Goal: Book appointment/travel/reservation

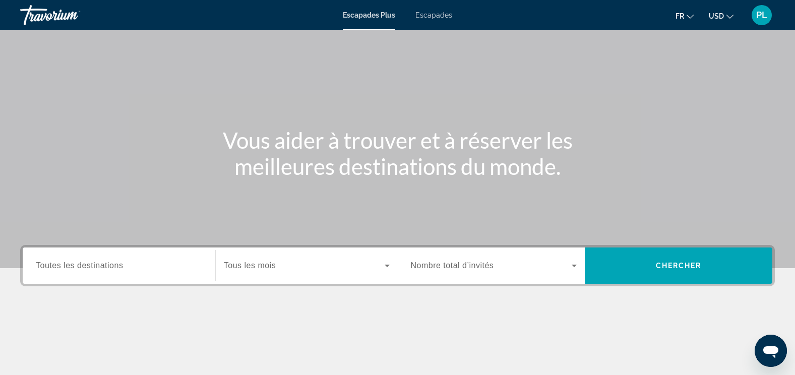
scroll to position [50, 0]
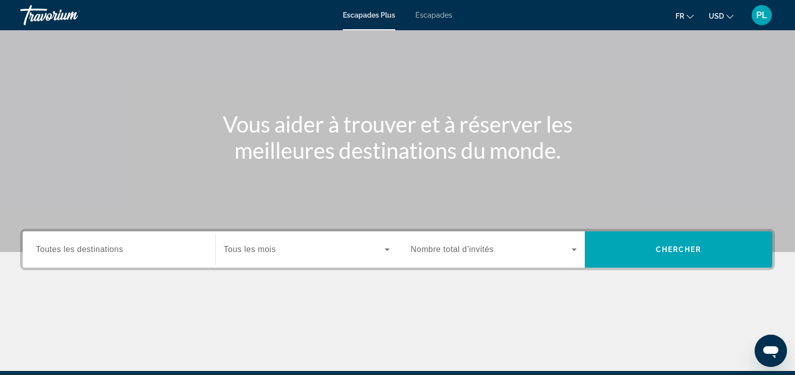
click at [387, 250] on icon "Widget de recherche" at bounding box center [387, 250] width 5 height 3
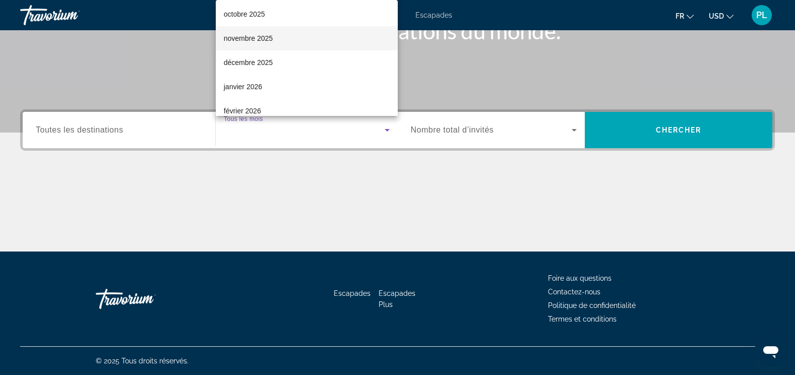
scroll to position [151, 0]
click at [247, 36] on font "Mars 2026" at bounding box center [240, 34] width 33 height 8
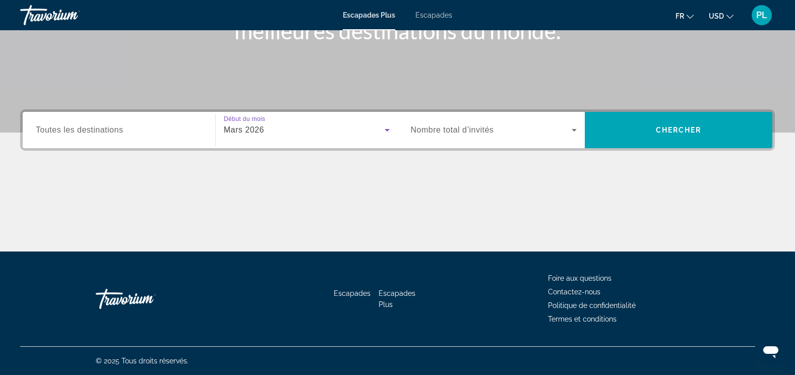
click at [574, 133] on icon "Widget de recherche" at bounding box center [574, 130] width 12 height 12
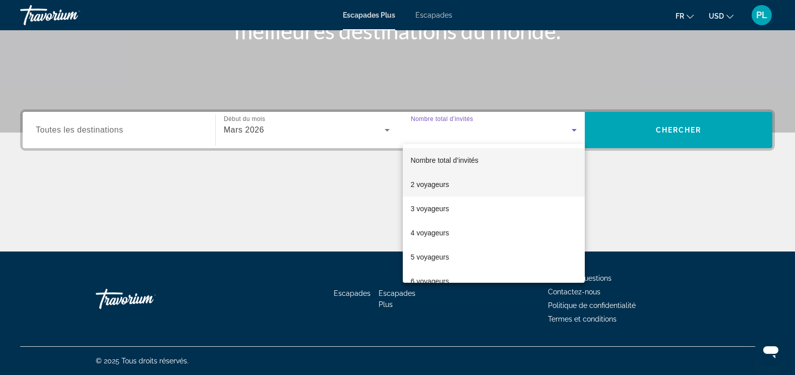
click at [452, 190] on mat-option "2 voyageurs" at bounding box center [494, 184] width 182 height 24
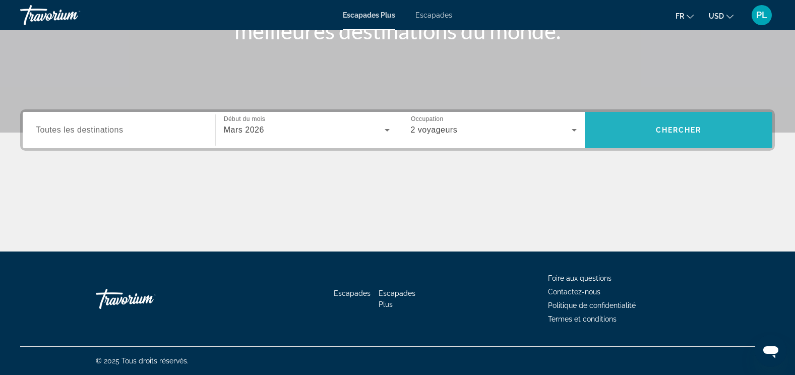
click at [699, 126] on span "Widget de recherche" at bounding box center [679, 130] width 188 height 24
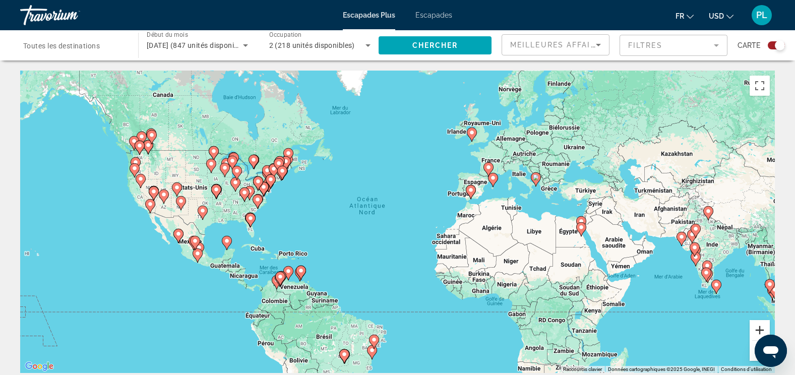
click at [756, 322] on button "Zoom avant" at bounding box center [760, 330] width 20 height 20
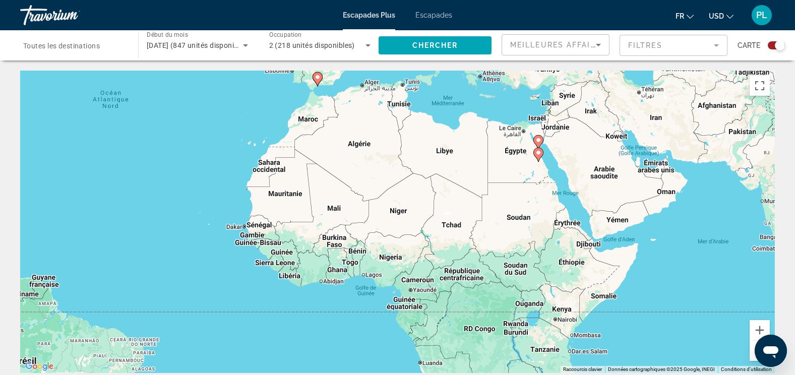
drag, startPoint x: 297, startPoint y: 187, endPoint x: 72, endPoint y: 95, distance: 243.3
click at [72, 95] on div "Pour activer le glissement avec le clavier, appuyez sur Alt+Entrée. Une fois ce…" at bounding box center [397, 222] width 755 height 302
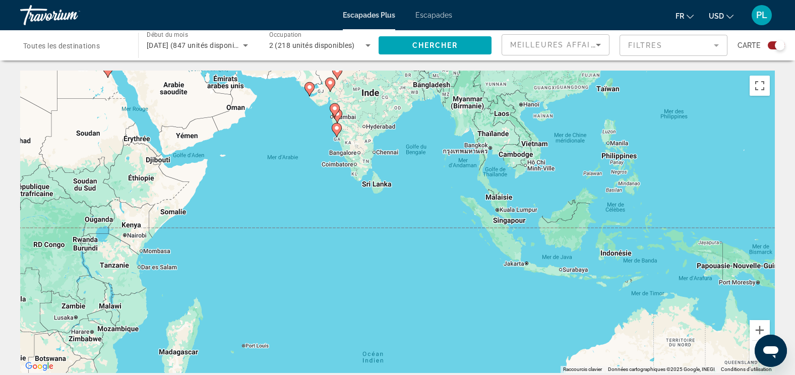
drag, startPoint x: 535, startPoint y: 297, endPoint x: 105, endPoint y: 212, distance: 438.9
click at [105, 212] on div "Pour activer le glissement avec le clavier, appuyez sur Alt+Entrée. Une fois ce…" at bounding box center [397, 222] width 755 height 302
click at [760, 327] on button "Zoom avant" at bounding box center [760, 330] width 20 height 20
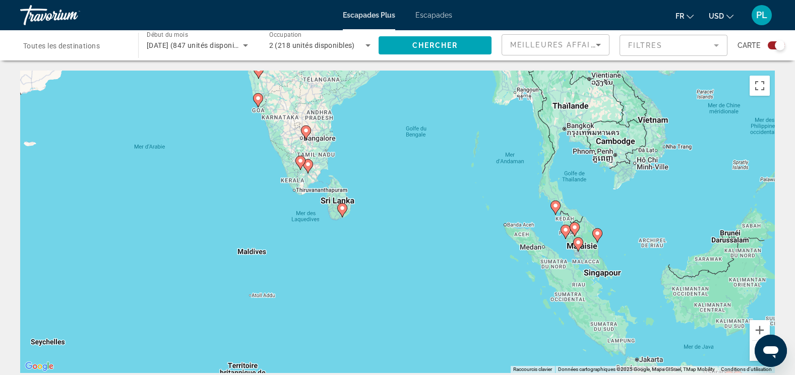
drag, startPoint x: 513, startPoint y: 182, endPoint x: 494, endPoint y: 238, distance: 58.5
click at [494, 238] on div "Pour activer le glissement avec le clavier, appuyez sur Alt+Entrée. Une fois ce…" at bounding box center [397, 222] width 755 height 302
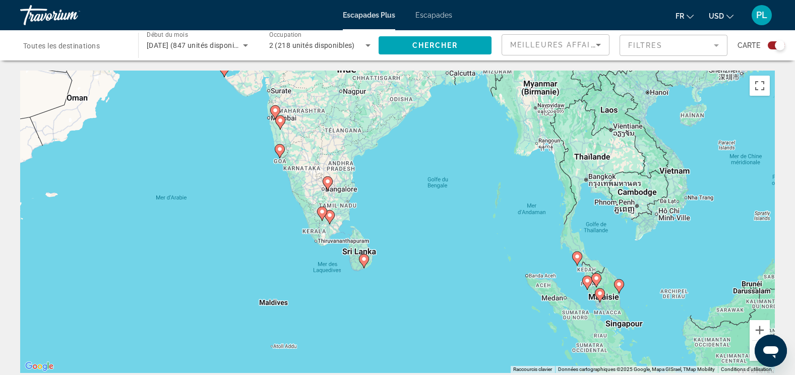
drag, startPoint x: 451, startPoint y: 163, endPoint x: 473, endPoint y: 217, distance: 58.1
click at [473, 217] on div "Pour activer le glissement avec le clavier, appuyez sur Alt+Entrée. Une fois ce…" at bounding box center [397, 222] width 755 height 302
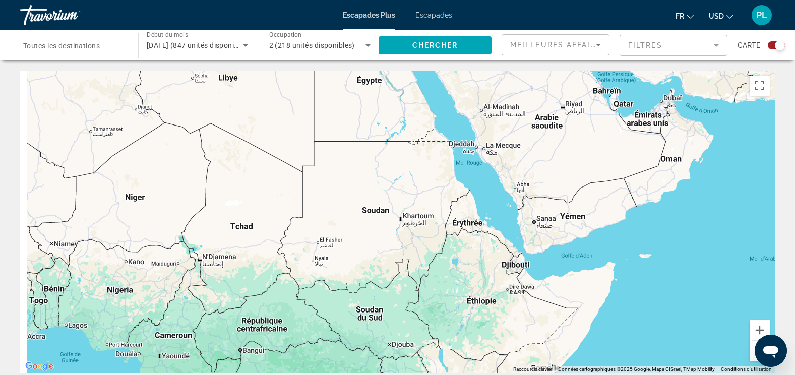
drag, startPoint x: 108, startPoint y: 99, endPoint x: 714, endPoint y: 177, distance: 610.9
click at [738, 179] on div "Pour activer le glissement avec le clavier, appuyez sur Alt+Entrée. Une fois ce…" at bounding box center [397, 222] width 755 height 302
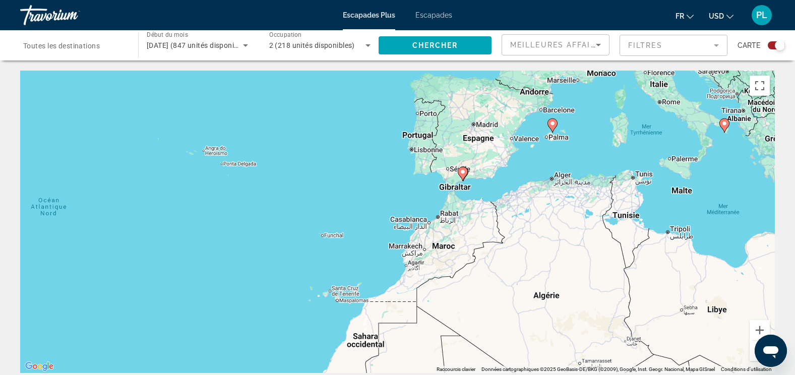
drag, startPoint x: 346, startPoint y: 174, endPoint x: 585, endPoint y: 286, distance: 263.6
click at [585, 286] on div "Pour activer le glissement avec le clavier, appuyez sur Alt+Entrée. Une fois ce…" at bounding box center [397, 222] width 755 height 302
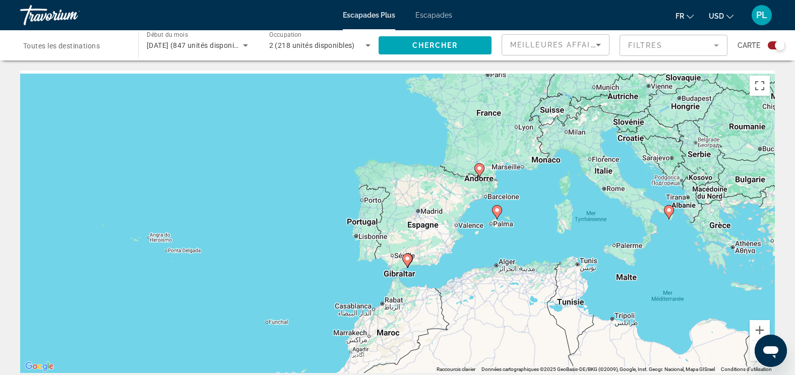
drag, startPoint x: 505, startPoint y: 212, endPoint x: 445, endPoint y: 303, distance: 109.3
click at [445, 303] on div "Pour activer le glissement avec le clavier, appuyez sur Alt+Entrée. Une fois ce…" at bounding box center [397, 222] width 755 height 302
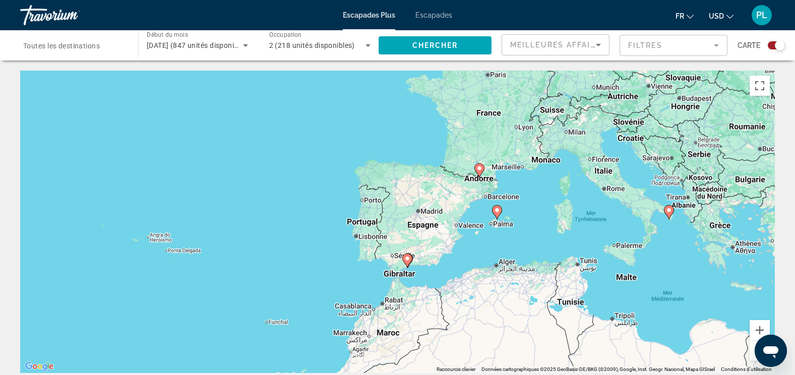
click at [495, 209] on image "Contenu principal" at bounding box center [497, 210] width 6 height 6
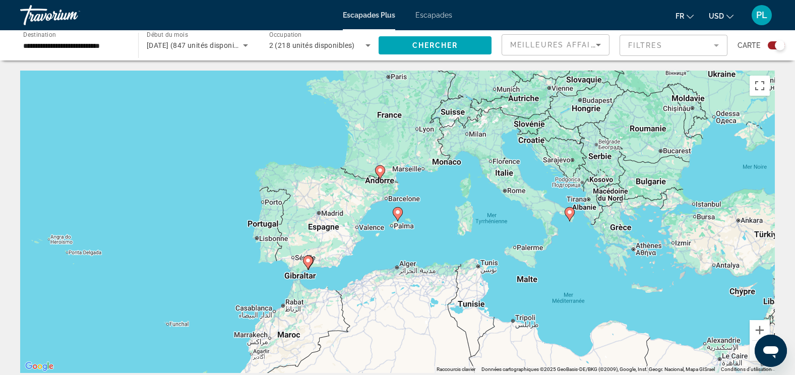
click at [398, 216] on icon "Contenu principal" at bounding box center [397, 214] width 9 height 13
type input "**********"
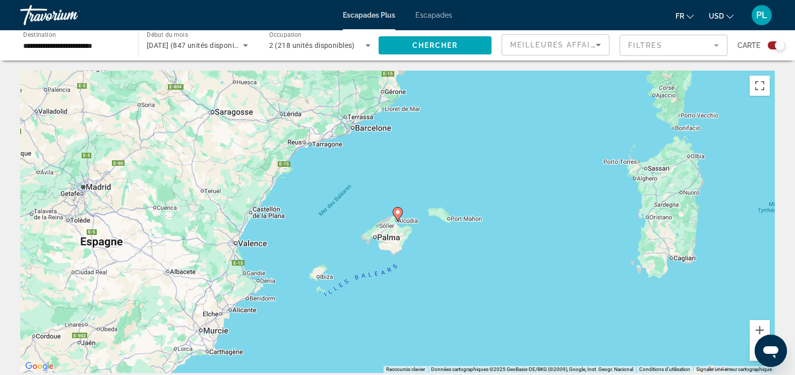
click at [398, 214] on image "Contenu principal" at bounding box center [398, 212] width 6 height 6
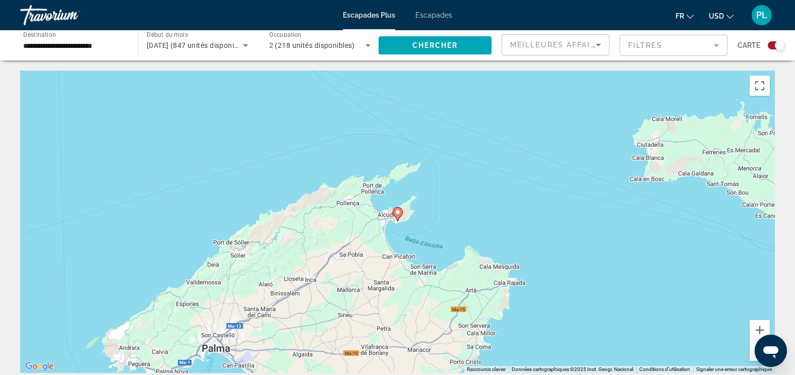
click at [398, 212] on image "Contenu principal" at bounding box center [398, 212] width 6 height 6
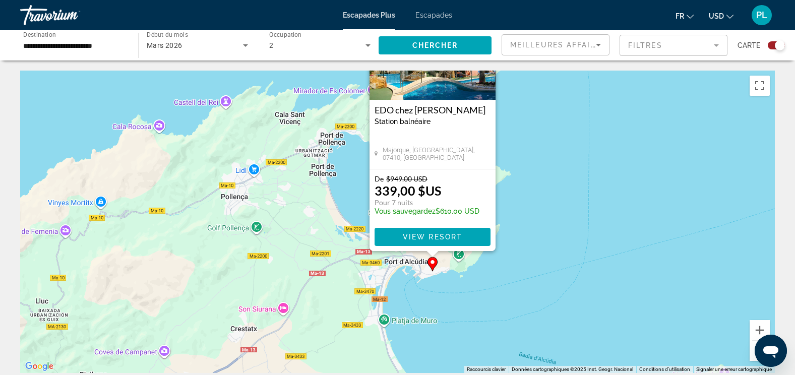
drag, startPoint x: 278, startPoint y: 289, endPoint x: 418, endPoint y: 174, distance: 180.9
click at [397, 174] on div "Pour activer le glissement avec le clavier, appuyez sur Alt+Entrée. Une fois ce…" at bounding box center [397, 222] width 755 height 302
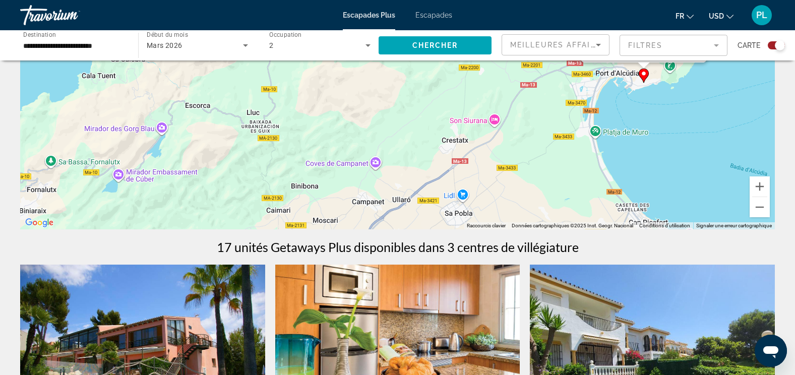
scroll to position [50, 0]
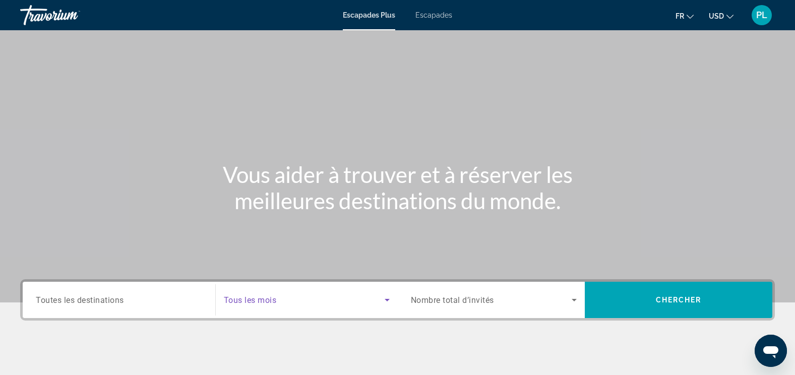
click at [307, 304] on span "Widget de recherche" at bounding box center [304, 300] width 161 height 12
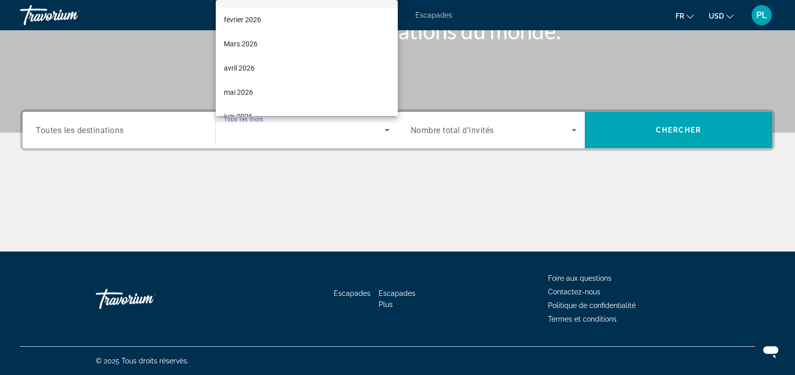
scroll to position [151, 0]
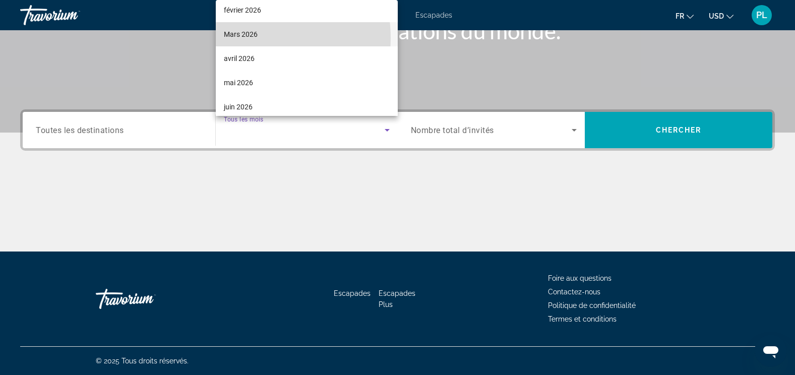
click at [252, 38] on font "Mars 2026" at bounding box center [241, 34] width 34 height 8
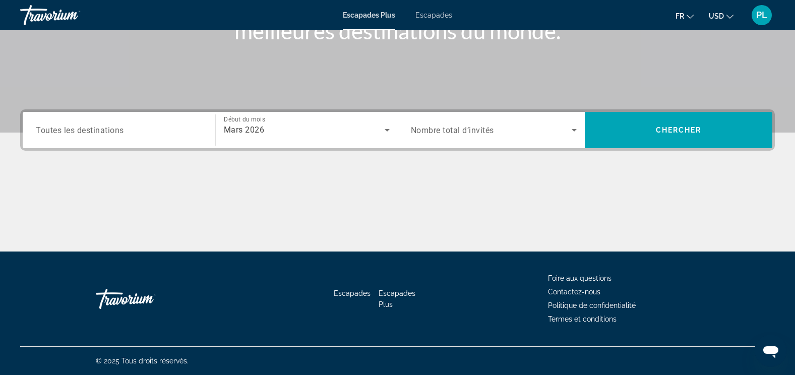
click at [479, 131] on span "Nombre total d’invités" at bounding box center [452, 131] width 83 height 10
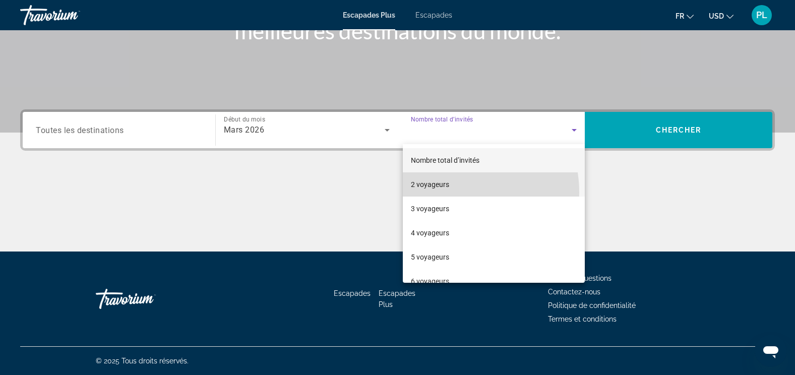
click at [444, 193] on mat-option "2 voyageurs" at bounding box center [494, 184] width 182 height 24
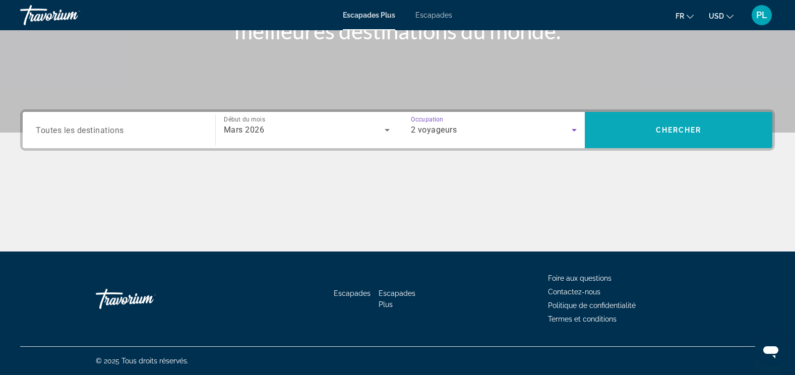
click at [689, 126] on span "Widget de recherche" at bounding box center [679, 130] width 188 height 24
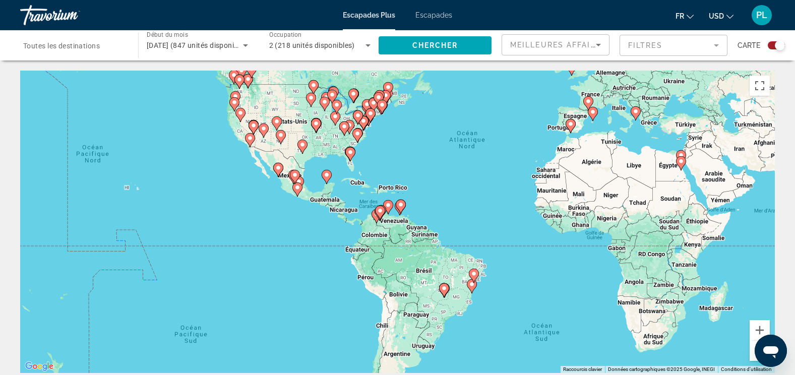
drag, startPoint x: 314, startPoint y: 275, endPoint x: 414, endPoint y: 209, distance: 119.7
click at [414, 209] on div "Pour activer le glissement avec le clavier, appuyez sur Alt+Entrée. Une fois ce…" at bounding box center [397, 222] width 755 height 302
click at [758, 331] on button "Zoom avant" at bounding box center [760, 330] width 20 height 20
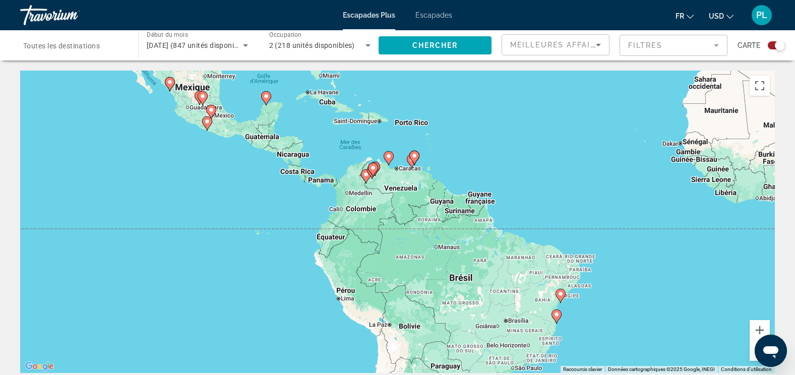
drag, startPoint x: 664, startPoint y: 271, endPoint x: 672, endPoint y: 234, distance: 37.6
click at [672, 234] on div "Pour activer le glissement avec le clavier, appuyez sur Alt+Entrée. Une fois ce…" at bounding box center [397, 222] width 755 height 302
click at [759, 329] on button "Zoom avant" at bounding box center [760, 330] width 20 height 20
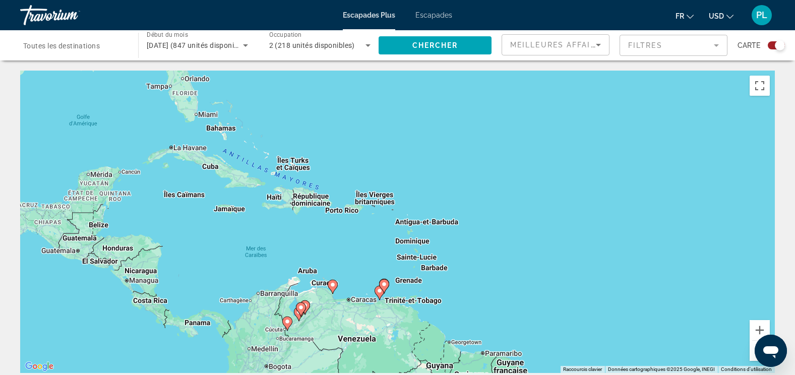
drag, startPoint x: 508, startPoint y: 258, endPoint x: 471, endPoint y: 386, distance: 133.6
click at [471, 375] on html "Passer au contenu principal Escapades Plus Escapades Fr English Español Françai…" at bounding box center [397, 187] width 795 height 375
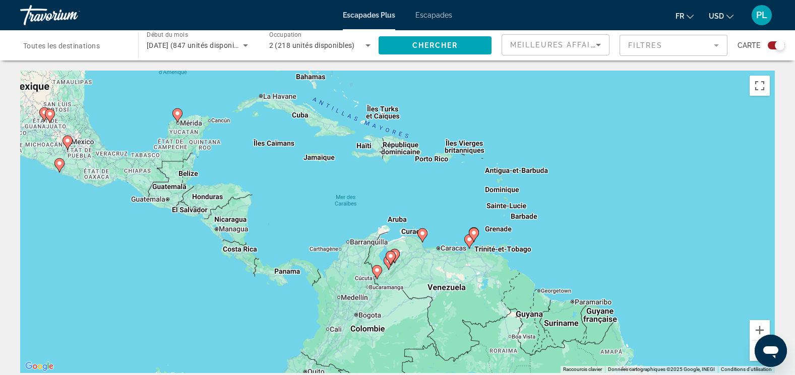
drag, startPoint x: 534, startPoint y: 262, endPoint x: 630, endPoint y: 208, distance: 109.5
click at [630, 208] on div "Pour activer le glissement avec le clavier, appuyez sur Alt+Entrée. Une fois ce…" at bounding box center [397, 222] width 755 height 302
drag, startPoint x: 767, startPoint y: 326, endPoint x: 762, endPoint y: 322, distance: 6.1
click at [767, 326] on button "Zoom avant" at bounding box center [760, 330] width 20 height 20
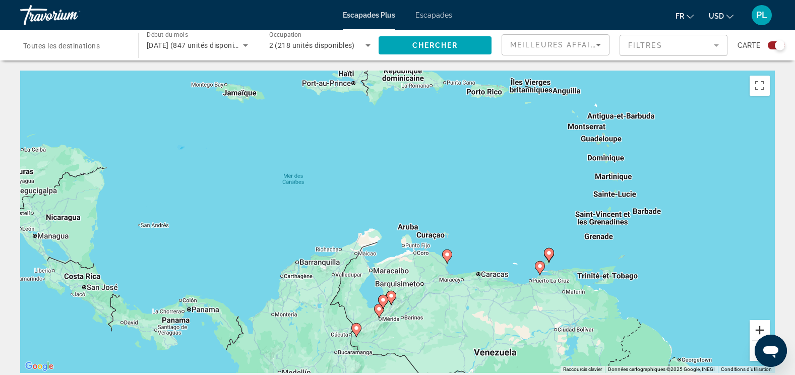
click at [763, 323] on button "Zoom avant" at bounding box center [760, 330] width 20 height 20
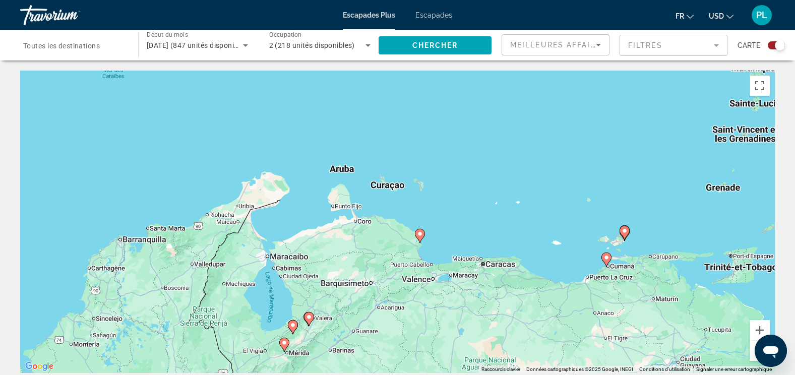
drag, startPoint x: 651, startPoint y: 284, endPoint x: 550, endPoint y: 200, distance: 132.1
click at [562, 208] on div "Pour activer le glissement avec le clavier, appuyez sur Alt+Entrée. Une fois ce…" at bounding box center [397, 222] width 755 height 302
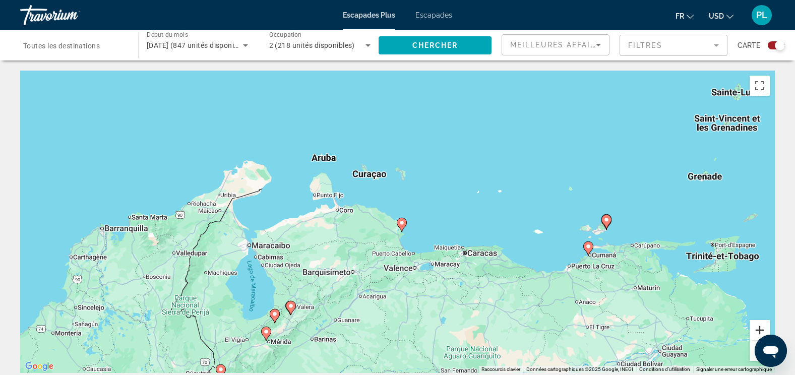
click at [759, 330] on button "Zoom avant" at bounding box center [760, 330] width 20 height 20
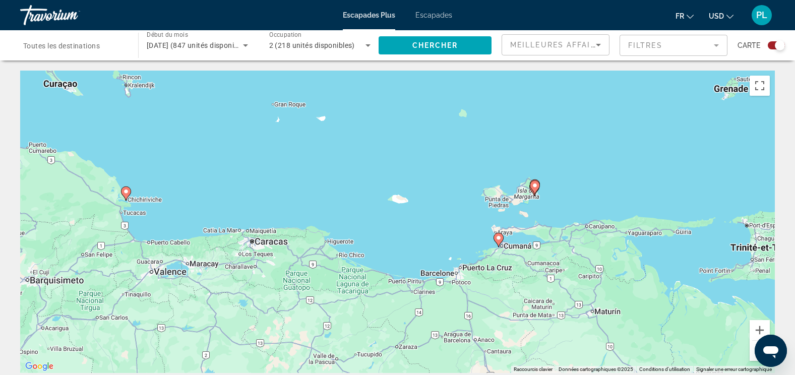
drag, startPoint x: 671, startPoint y: 277, endPoint x: 395, endPoint y: 234, distance: 280.0
click at [389, 234] on div "Pour activer le glissement avec le clavier, appuyez sur Alt+Entrée. Une fois ce…" at bounding box center [397, 222] width 755 height 302
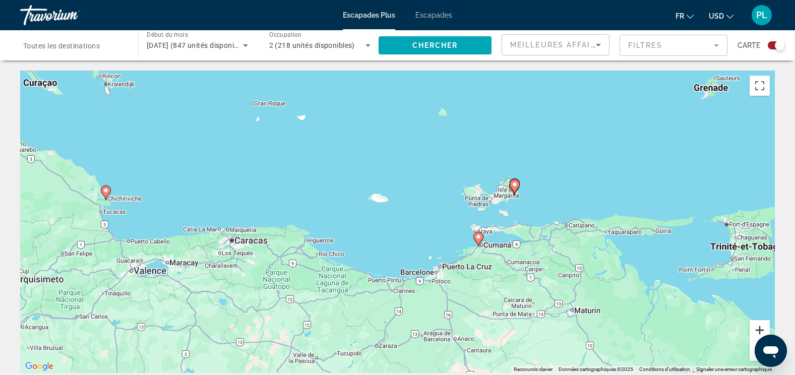
click at [759, 327] on button "Zoom avant" at bounding box center [760, 330] width 20 height 20
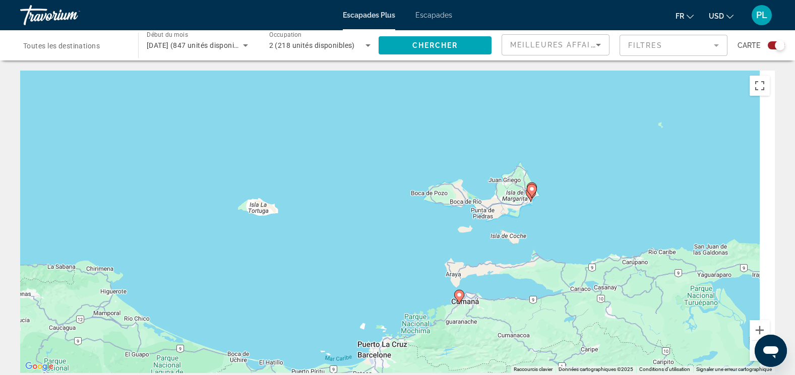
drag, startPoint x: 681, startPoint y: 219, endPoint x: 552, endPoint y: 253, distance: 133.0
click at [552, 253] on div "Pour activer le glissement avec le clavier, appuyez sur Alt+Entrée. Une fois ce…" at bounding box center [397, 222] width 755 height 302
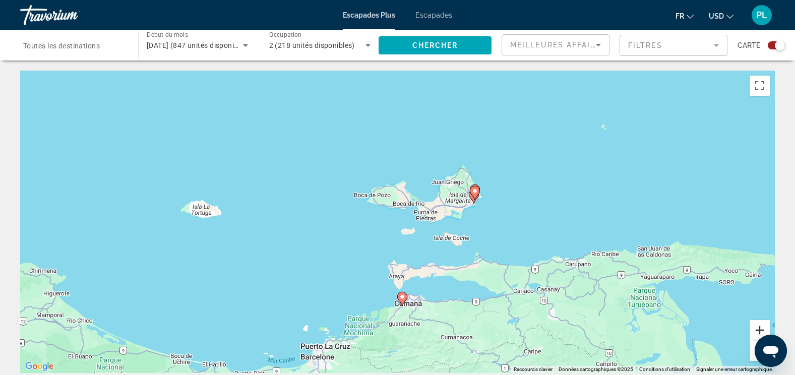
click at [767, 327] on button "Zoom avant" at bounding box center [760, 330] width 20 height 20
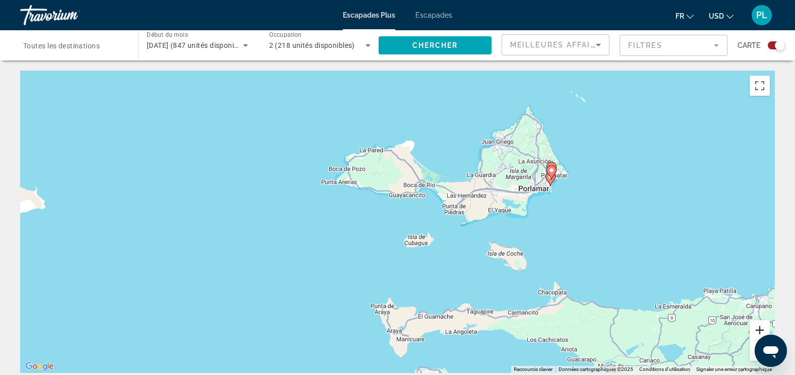
click at [759, 328] on button "Zoom avant" at bounding box center [760, 330] width 20 height 20
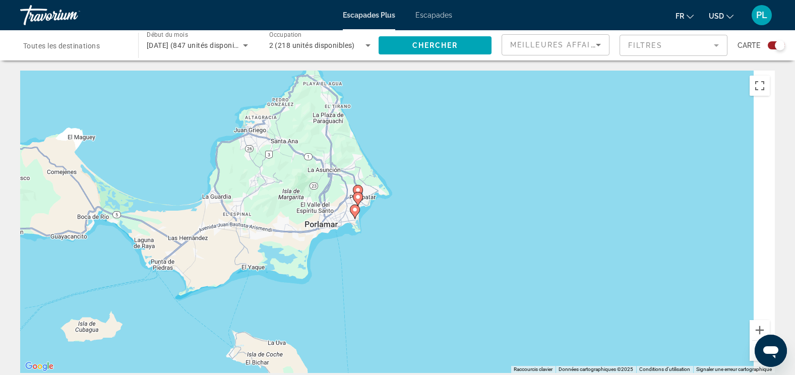
drag, startPoint x: 699, startPoint y: 231, endPoint x: 364, endPoint y: 296, distance: 341.1
click at [364, 296] on div "Pour activer le glissement avec le clavier, appuyez sur Alt+Entrée. Une fois ce…" at bounding box center [397, 222] width 755 height 302
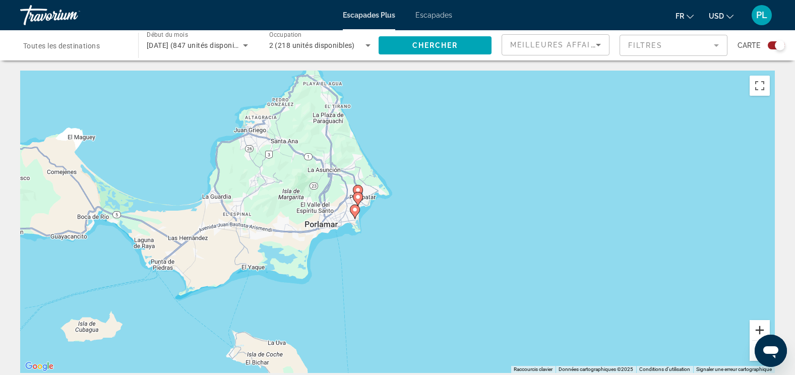
click at [759, 328] on button "Zoom avant" at bounding box center [760, 330] width 20 height 20
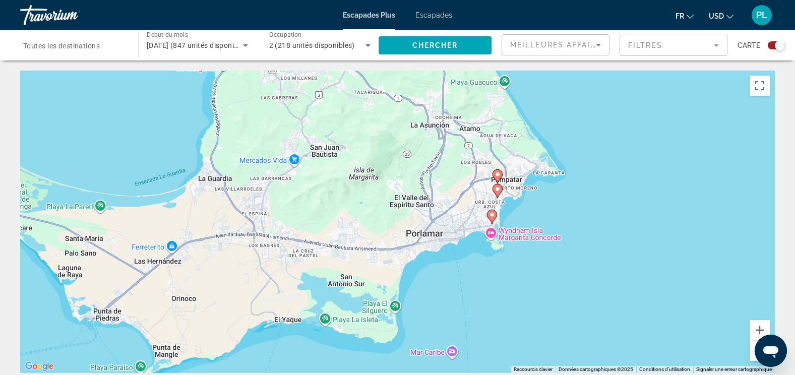
drag, startPoint x: 527, startPoint y: 285, endPoint x: 715, endPoint y: 292, distance: 188.7
click at [715, 292] on div "Pour activer le glissement avec le clavier, appuyez sur Alt+Entrée. Une fois ce…" at bounding box center [397, 222] width 755 height 302
click at [491, 215] on image "Contenu principal" at bounding box center [492, 215] width 6 height 6
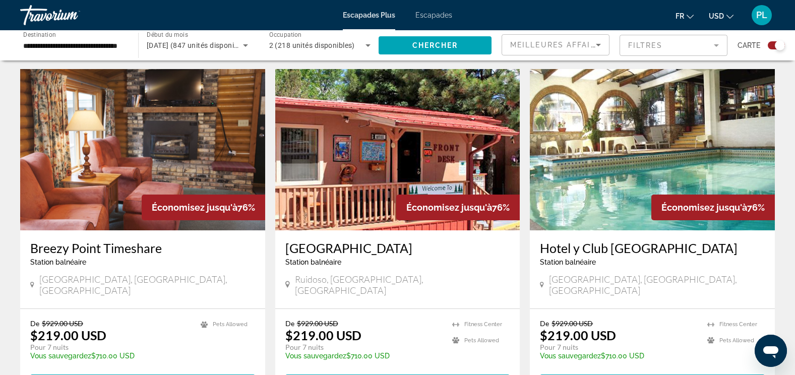
scroll to position [252, 0]
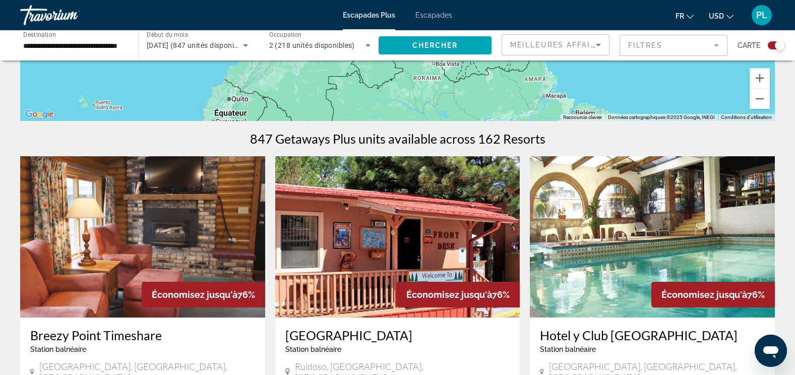
click at [598, 47] on icon "Trier par" at bounding box center [598, 45] width 12 height 12
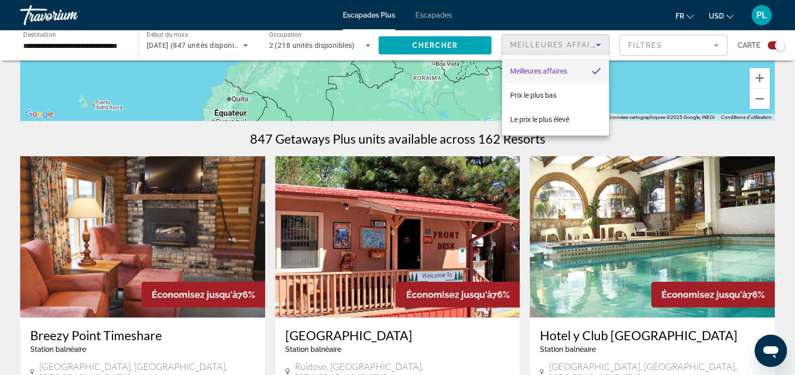
click at [672, 45] on div at bounding box center [397, 187] width 795 height 375
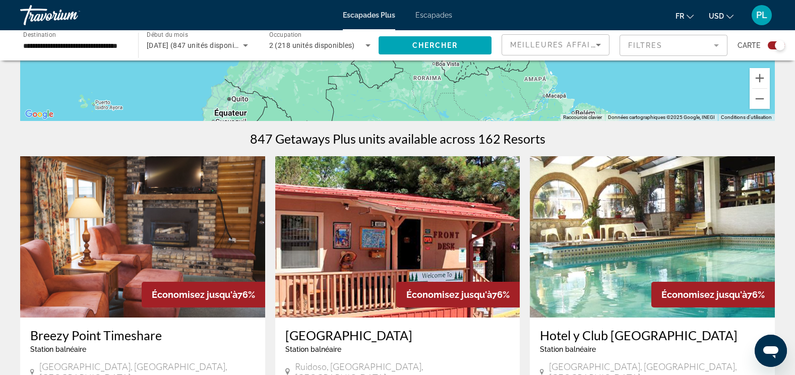
click at [672, 45] on mat-form-field "Filtres" at bounding box center [674, 45] width 108 height 21
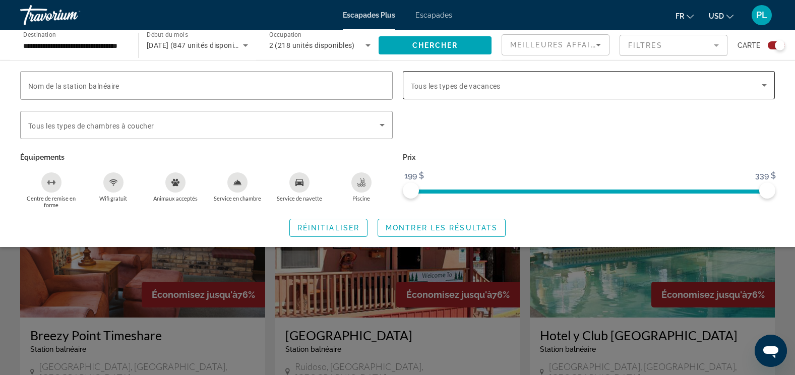
click at [541, 94] on div "Widget de recherche" at bounding box center [589, 85] width 356 height 28
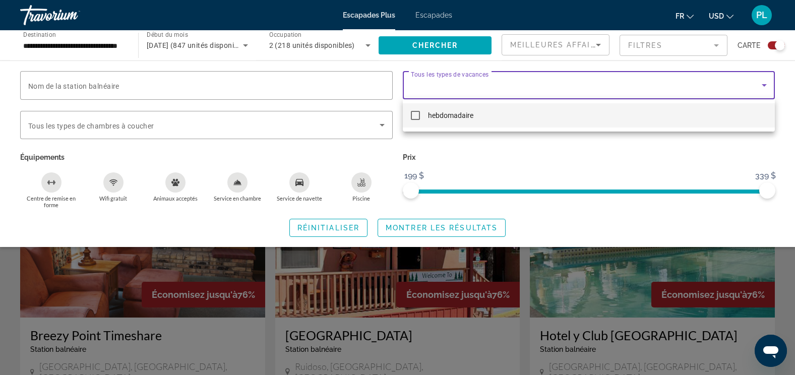
click at [531, 156] on div at bounding box center [397, 187] width 795 height 375
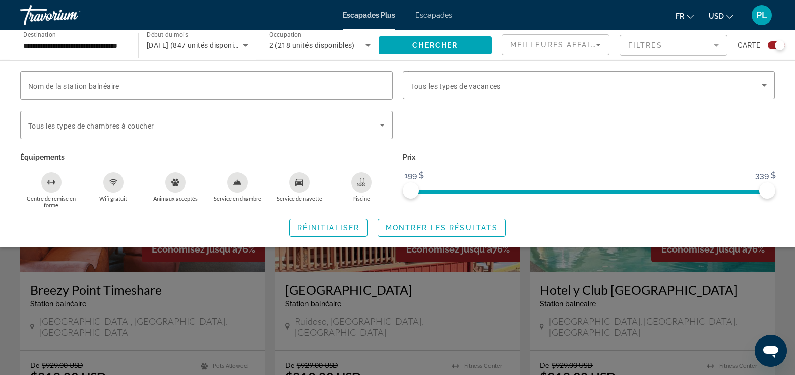
scroll to position [353, 0]
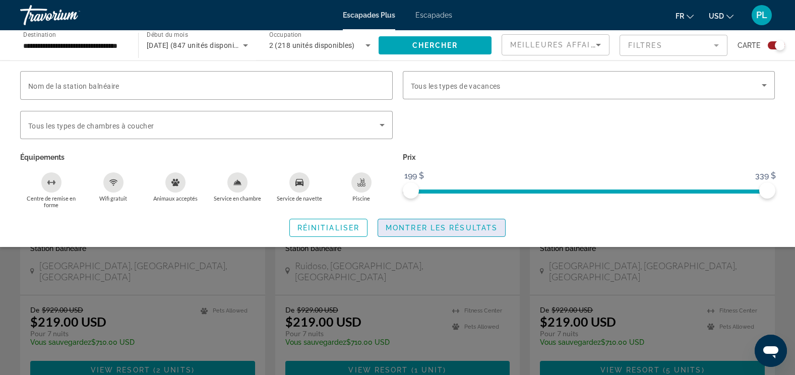
click at [401, 228] on span "Montrer les résultats" at bounding box center [442, 228] width 112 height 8
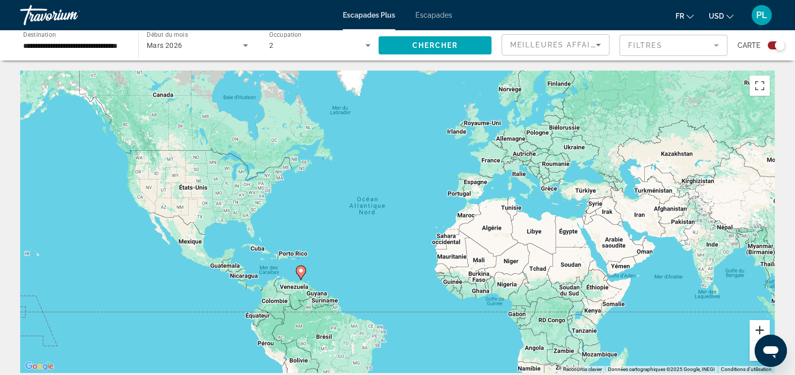
click at [758, 332] on button "Zoom avant" at bounding box center [760, 330] width 20 height 20
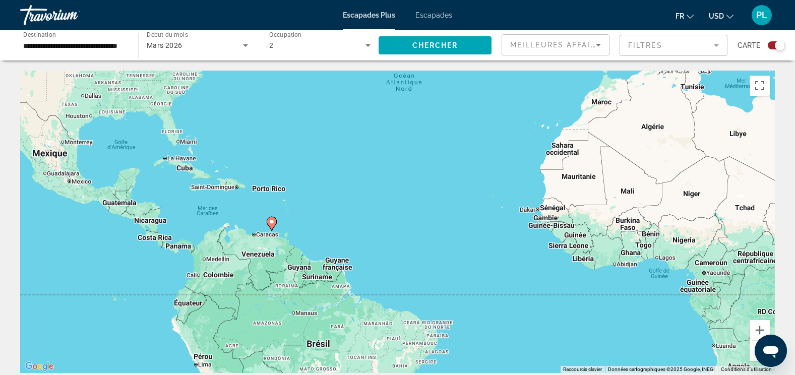
drag, startPoint x: 427, startPoint y: 277, endPoint x: 493, endPoint y: 180, distance: 117.3
click at [493, 180] on div "Pour activer le glissement avec le clavier, appuyez sur Alt+Entrée. Une fois ce…" at bounding box center [397, 222] width 755 height 302
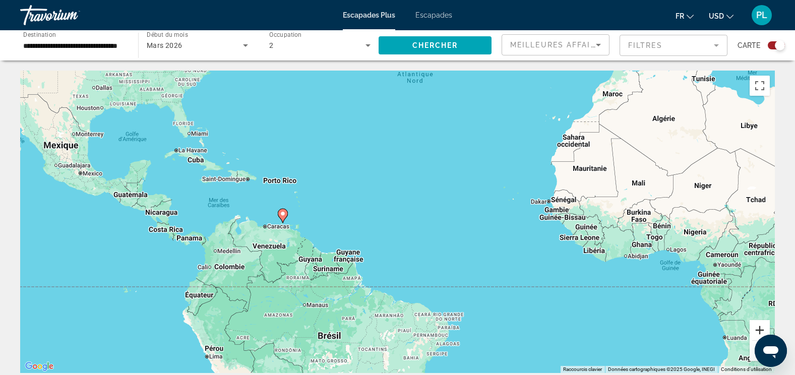
click at [762, 330] on button "Zoom avant" at bounding box center [760, 330] width 20 height 20
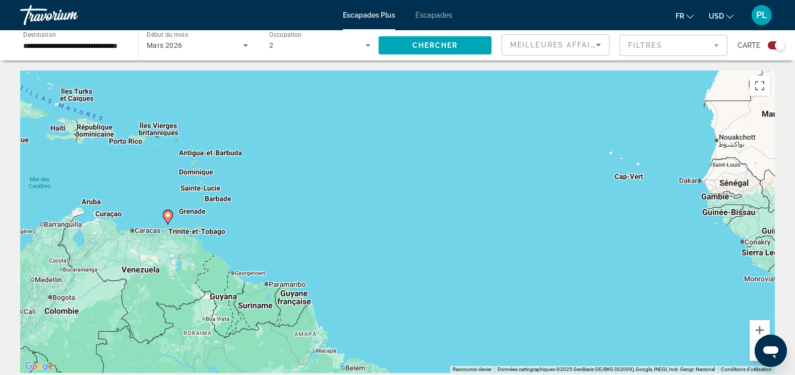
drag, startPoint x: 411, startPoint y: 254, endPoint x: 663, endPoint y: 249, distance: 251.6
click at [663, 249] on div "Pour activer le glissement avec le clavier, appuyez sur Alt+Entrée. Une fois ce…" at bounding box center [397, 222] width 755 height 302
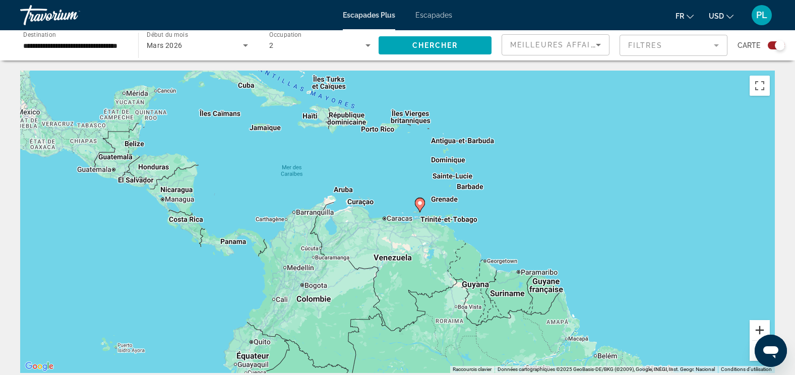
click at [761, 330] on button "Zoom avant" at bounding box center [760, 330] width 20 height 20
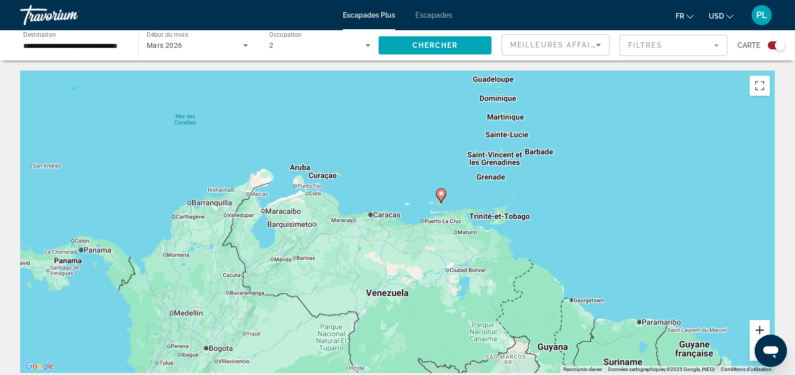
click at [760, 328] on button "Zoom avant" at bounding box center [760, 330] width 20 height 20
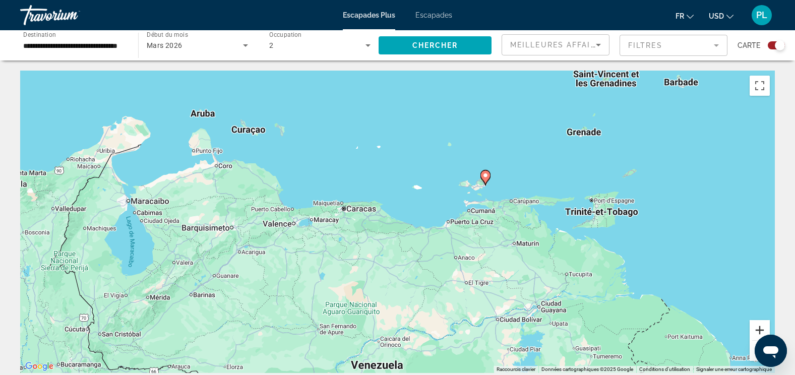
click at [760, 328] on button "Zoom avant" at bounding box center [760, 330] width 20 height 20
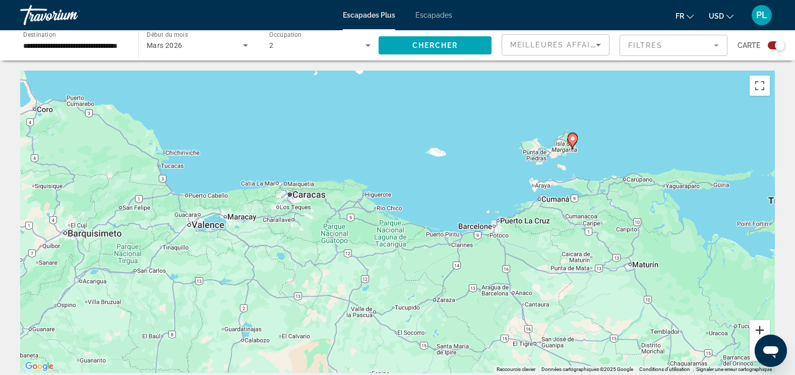
click at [760, 328] on button "Zoom avant" at bounding box center [760, 330] width 20 height 20
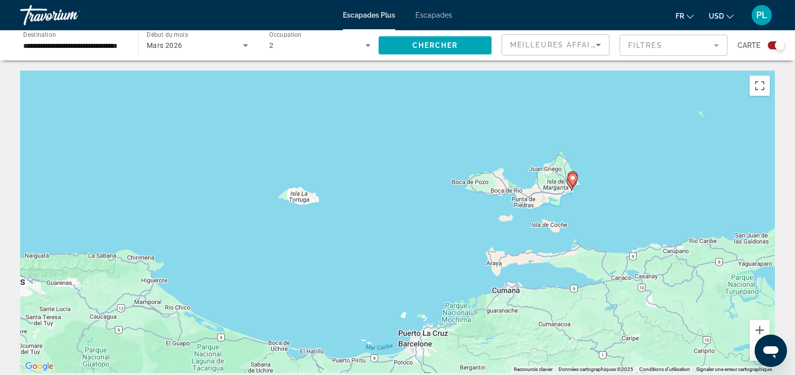
drag, startPoint x: 524, startPoint y: 258, endPoint x: 248, endPoint y: 271, distance: 276.6
click at [338, 304] on div "Pour activer le glissement avec le clavier, appuyez sur Alt+Entrée. Une fois ce…" at bounding box center [397, 222] width 755 height 302
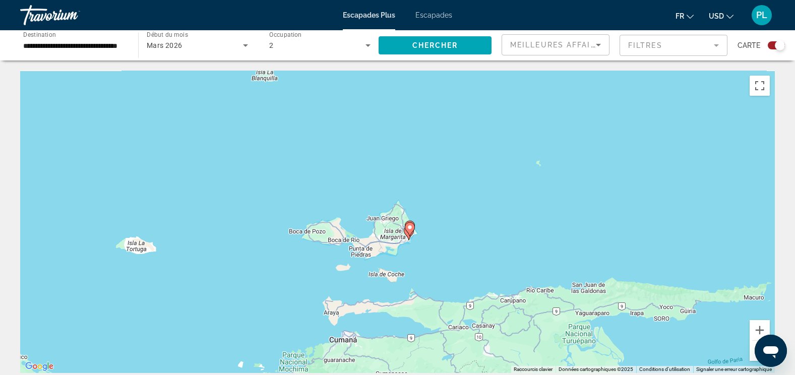
drag, startPoint x: 409, startPoint y: 223, endPoint x: 498, endPoint y: 232, distance: 88.7
click at [498, 232] on div "Pour activer le glissement avec le clavier, appuyez sur Alt+Entrée. Une fois ce…" at bounding box center [397, 222] width 755 height 302
click at [757, 326] on button "Zoom avant" at bounding box center [760, 330] width 20 height 20
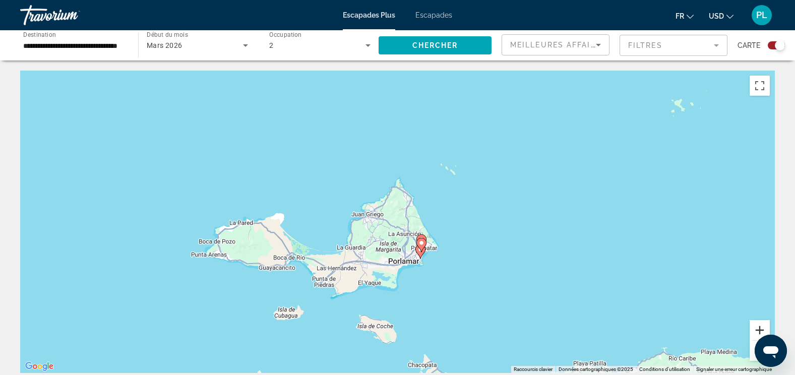
click at [757, 326] on button "Zoom avant" at bounding box center [760, 330] width 20 height 20
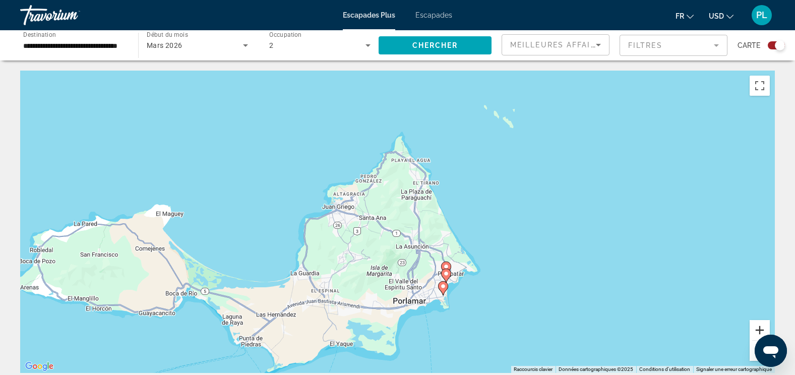
click at [757, 327] on button "Zoom avant" at bounding box center [760, 330] width 20 height 20
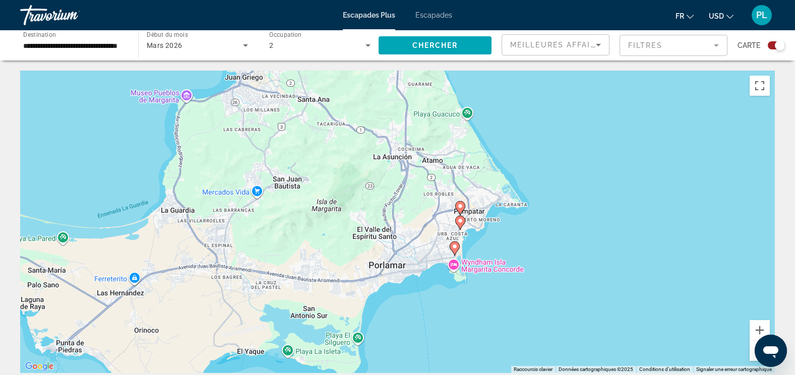
drag, startPoint x: 610, startPoint y: 306, endPoint x: 576, endPoint y: 190, distance: 121.7
click at [576, 190] on div "Pour activer le glissement avec le clavier, appuyez sur Alt+Entrée. Une fois ce…" at bounding box center [397, 222] width 755 height 302
click at [755, 327] on button "Zoom avant" at bounding box center [760, 330] width 20 height 20
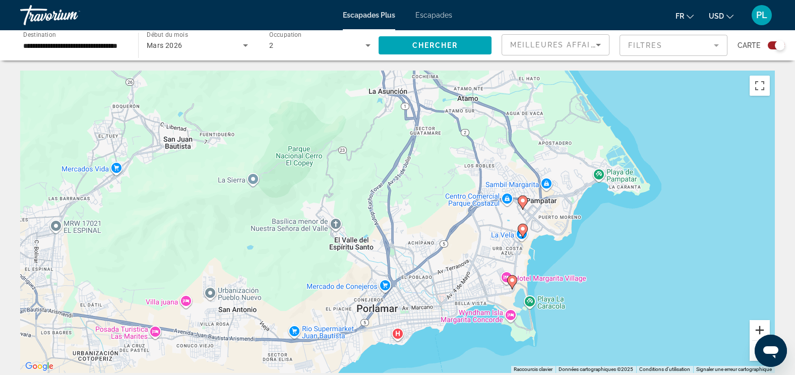
click at [755, 327] on button "Zoom avant" at bounding box center [760, 330] width 20 height 20
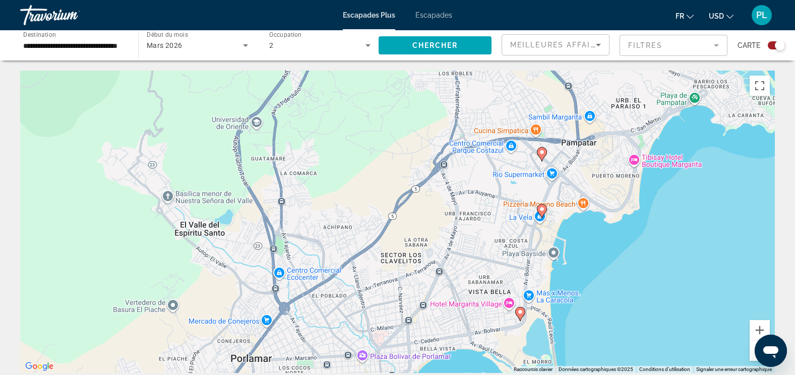
drag, startPoint x: 605, startPoint y: 272, endPoint x: 496, endPoint y: 232, distance: 115.8
click at [496, 232] on div "Pour activer le glissement avec le clavier, appuyez sur Alt+Entrée. Une fois ce…" at bounding box center [397, 222] width 755 height 302
click at [543, 207] on image "Contenu principal" at bounding box center [542, 209] width 6 height 6
type input "**********"
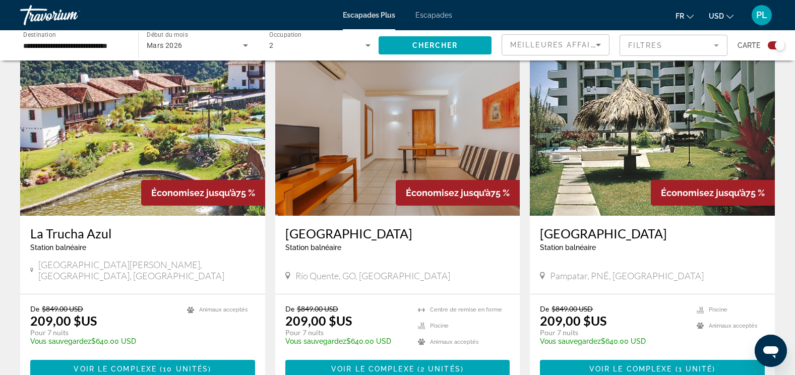
scroll to position [1059, 0]
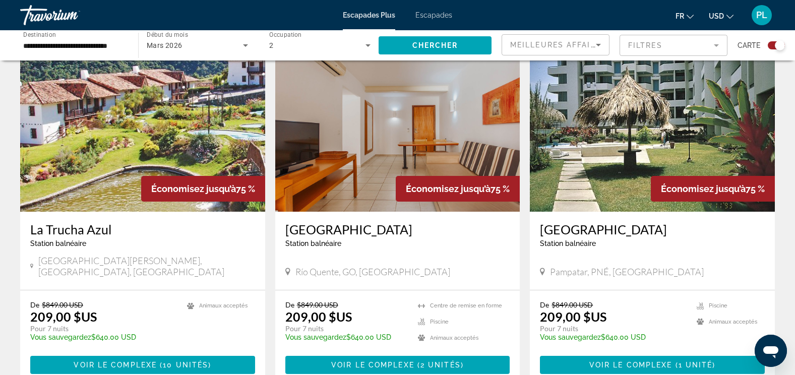
click at [158, 127] on img "Contenu principal" at bounding box center [142, 130] width 245 height 161
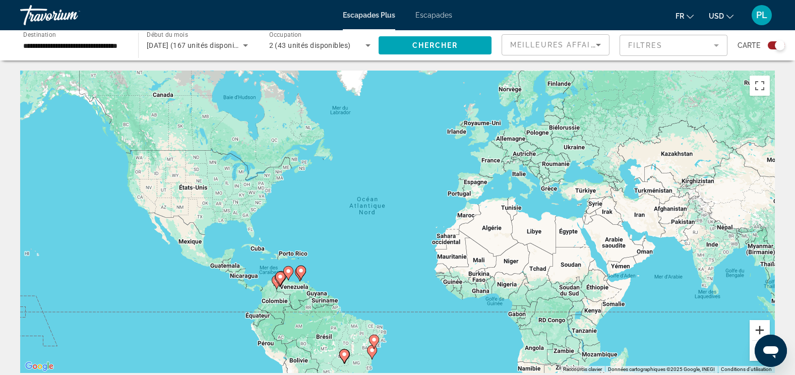
click at [765, 330] on button "Zoom avant" at bounding box center [760, 330] width 20 height 20
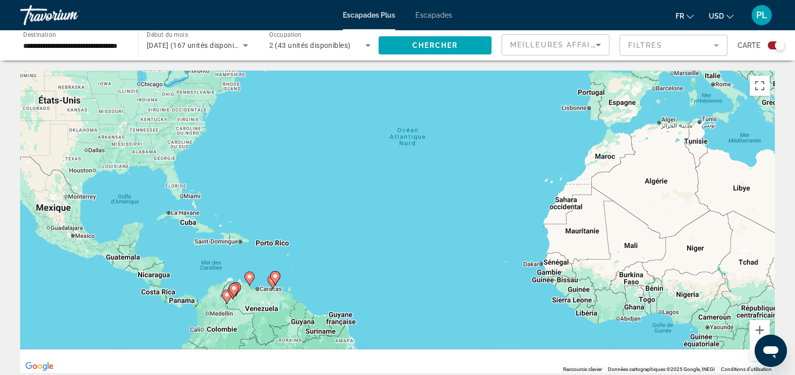
drag, startPoint x: 505, startPoint y: 278, endPoint x: 622, endPoint y: 198, distance: 141.4
click at [621, 197] on div "Pour activer le glissement avec le clavier, appuyez sur Alt+Entrée. Une fois ce…" at bounding box center [397, 222] width 755 height 302
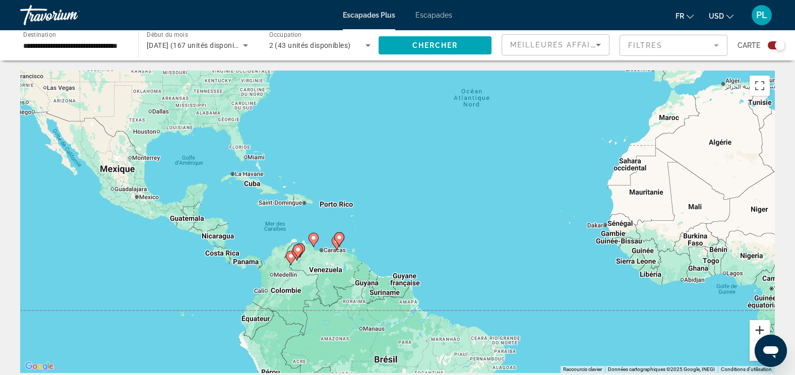
click at [756, 327] on button "Zoom avant" at bounding box center [760, 330] width 20 height 20
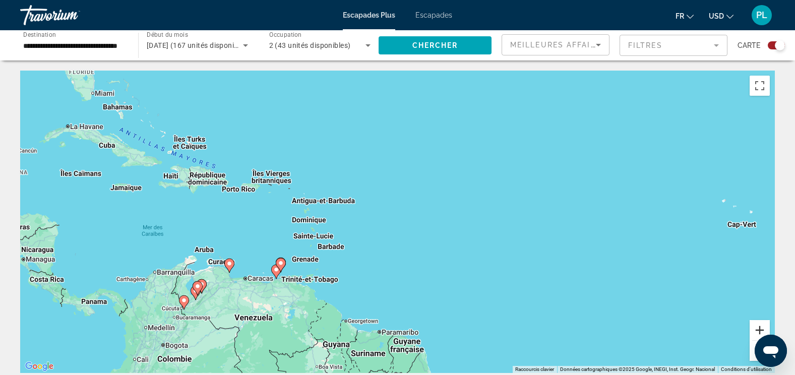
click at [756, 327] on button "Zoom avant" at bounding box center [760, 330] width 20 height 20
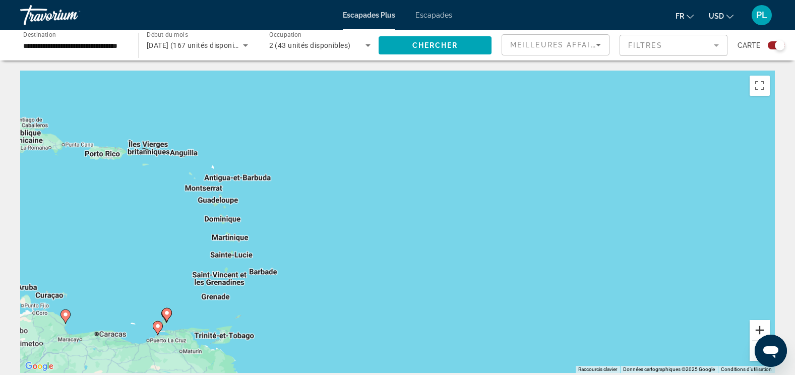
click at [756, 327] on button "Zoom avant" at bounding box center [760, 330] width 20 height 20
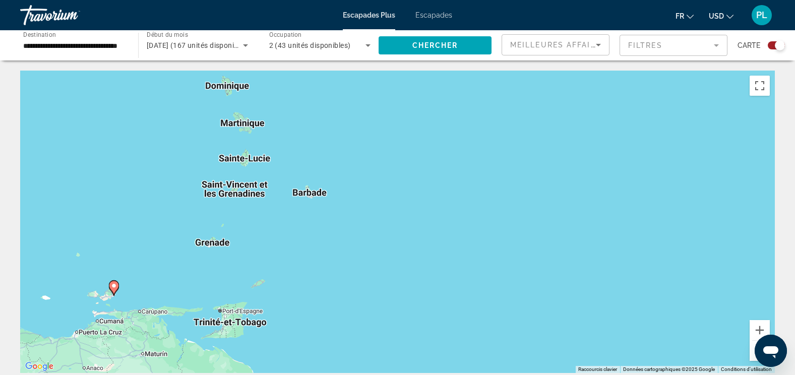
drag, startPoint x: 516, startPoint y: 166, endPoint x: 678, endPoint y: 120, distance: 167.7
click at [674, 119] on div "Pour activer le glissement avec le clavier, appuyez sur Alt+Entrée. Une fois ce…" at bounding box center [397, 222] width 755 height 302
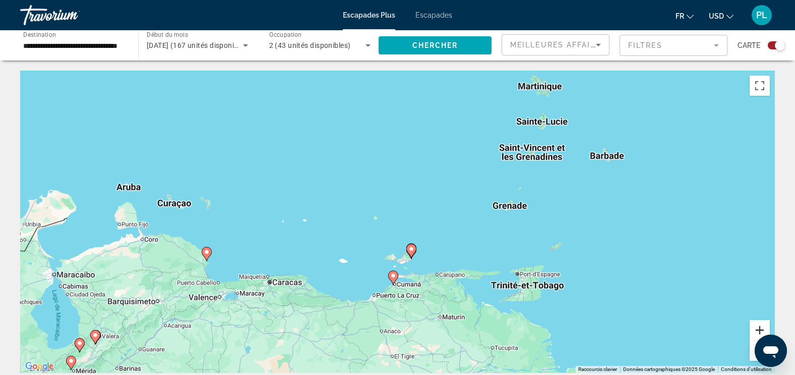
click at [760, 328] on button "Zoom avant" at bounding box center [760, 330] width 20 height 20
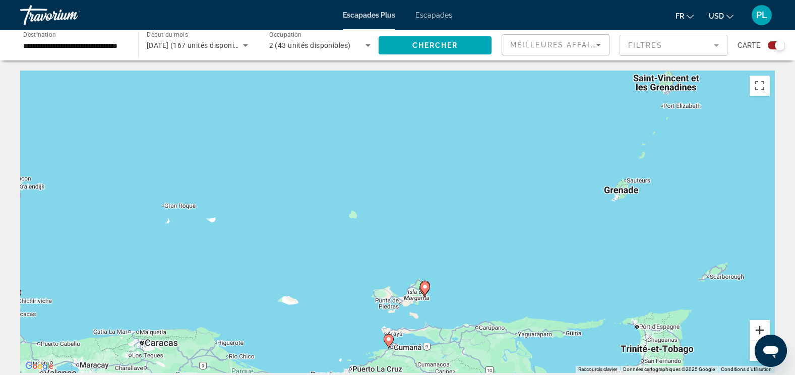
click at [760, 328] on button "Zoom avant" at bounding box center [760, 330] width 20 height 20
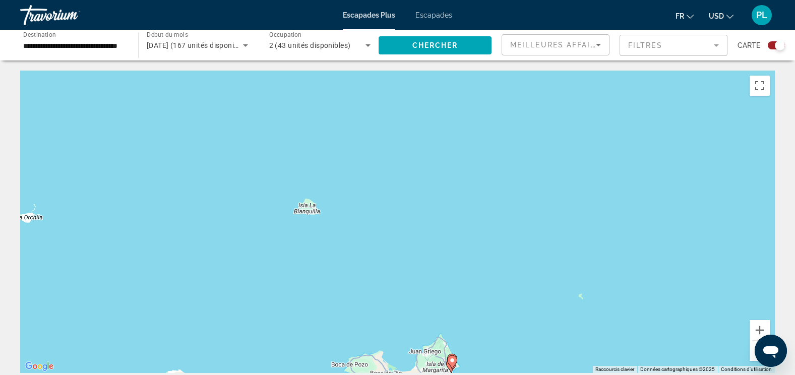
drag, startPoint x: 668, startPoint y: 122, endPoint x: 660, endPoint y: 71, distance: 52.0
click at [661, 72] on div "Pour activer le glissement avec le clavier, appuyez sur Alt+Entrée. Une fois ce…" at bounding box center [397, 222] width 755 height 302
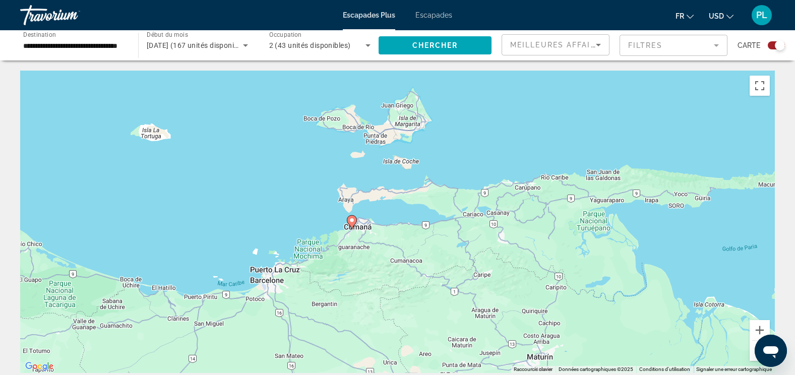
drag, startPoint x: 580, startPoint y: 135, endPoint x: 530, endPoint y: 275, distance: 148.3
click at [530, 275] on div "Pour activer le glissement avec le clavier, appuyez sur Alt+Entrée. Une fois ce…" at bounding box center [397, 222] width 755 height 302
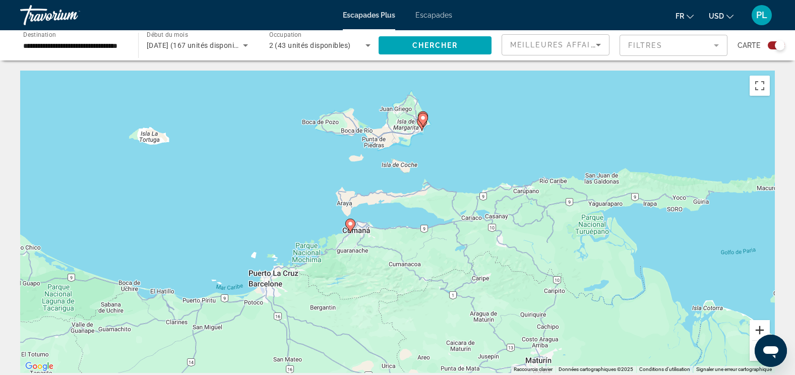
click at [762, 334] on button "Zoom avant" at bounding box center [760, 330] width 20 height 20
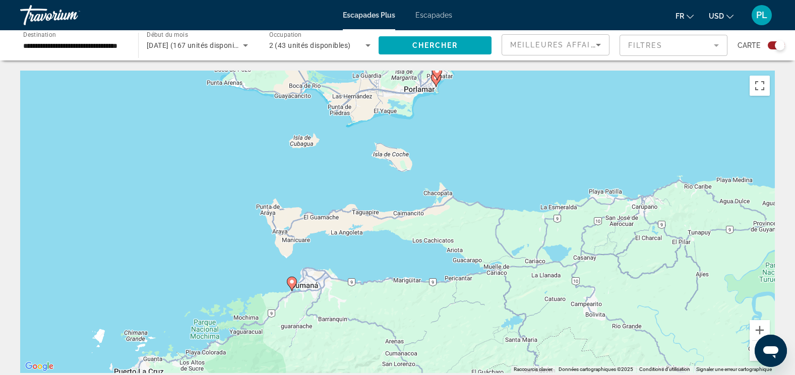
drag, startPoint x: 629, startPoint y: 254, endPoint x: 586, endPoint y: 400, distance: 151.9
click at [586, 375] on html "**********" at bounding box center [397, 187] width 795 height 375
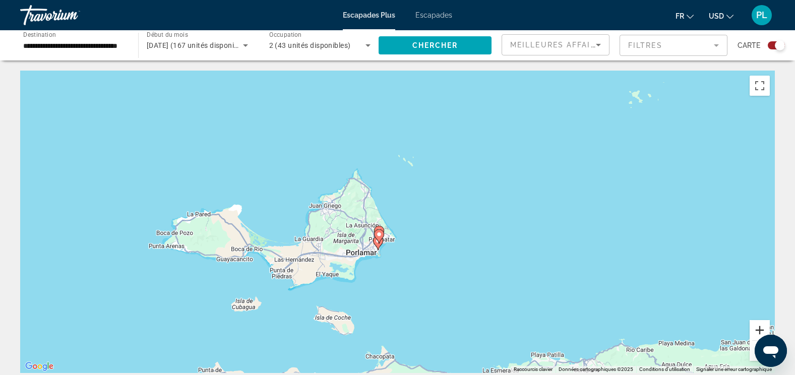
click at [755, 325] on button "Zoom avant" at bounding box center [760, 330] width 20 height 20
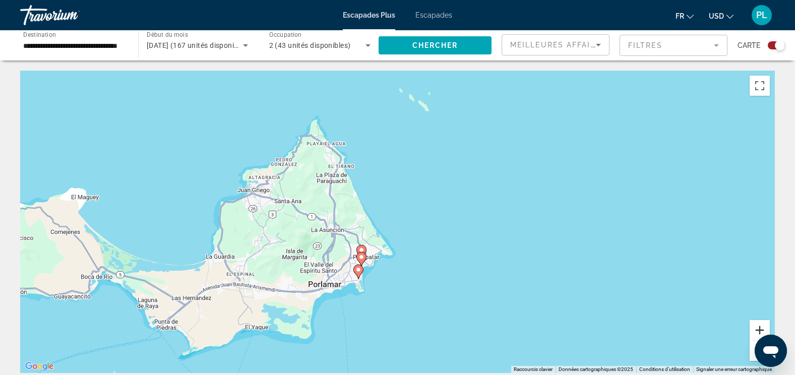
click at [755, 325] on button "Zoom avant" at bounding box center [760, 330] width 20 height 20
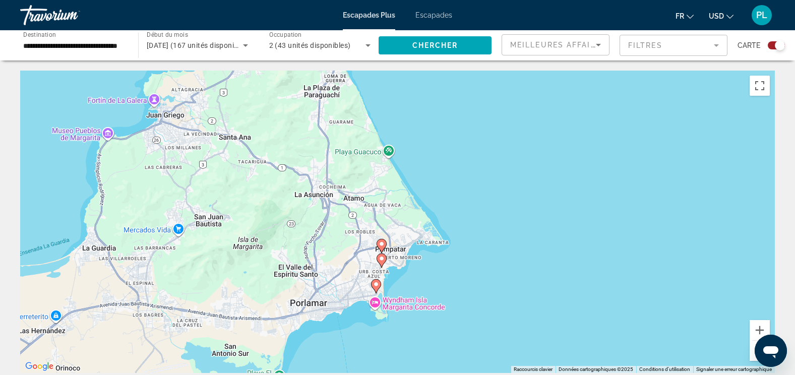
drag, startPoint x: 633, startPoint y: 319, endPoint x: 712, endPoint y: 260, distance: 98.4
click at [712, 260] on div "Pour activer le glissement avec le clavier, appuyez sur Alt+Entrée. Une fois ce…" at bounding box center [397, 222] width 755 height 302
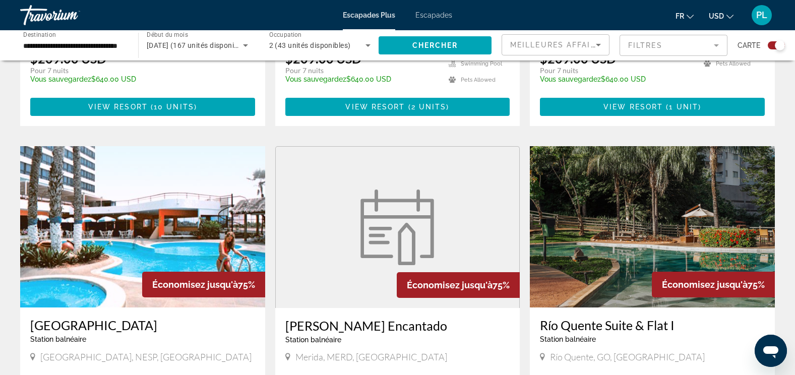
scroll to position [1418, 0]
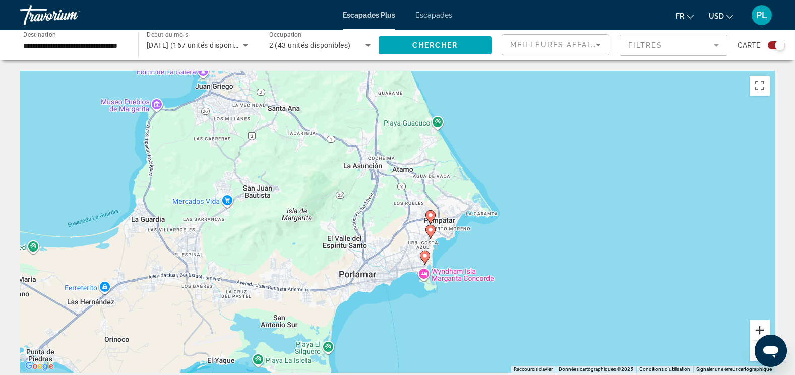
click at [759, 325] on button "Zoom avant" at bounding box center [760, 330] width 20 height 20
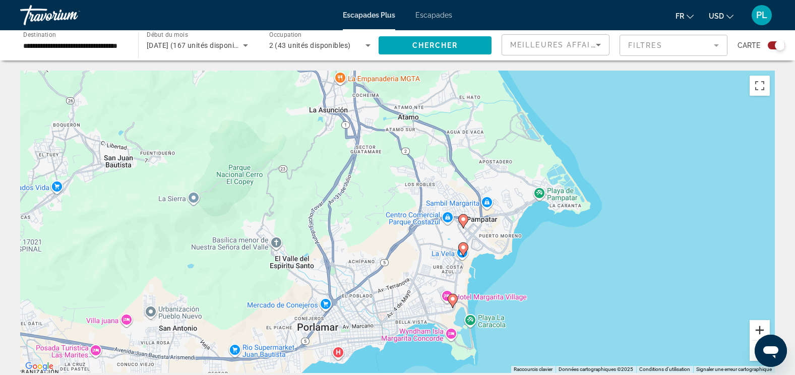
click at [758, 325] on button "Zoom avant" at bounding box center [760, 330] width 20 height 20
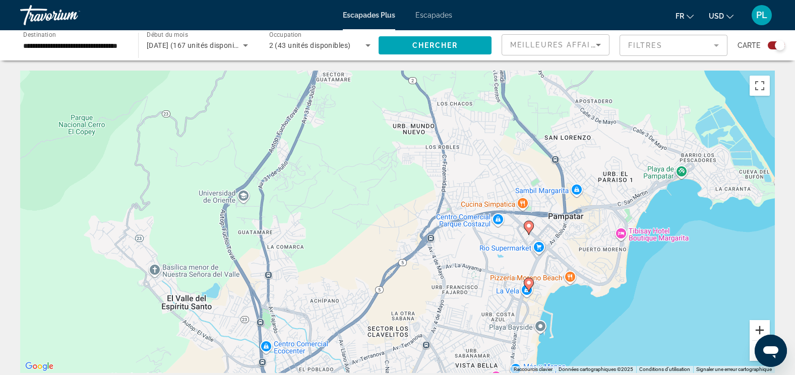
click at [758, 325] on button "Zoom avant" at bounding box center [760, 330] width 20 height 20
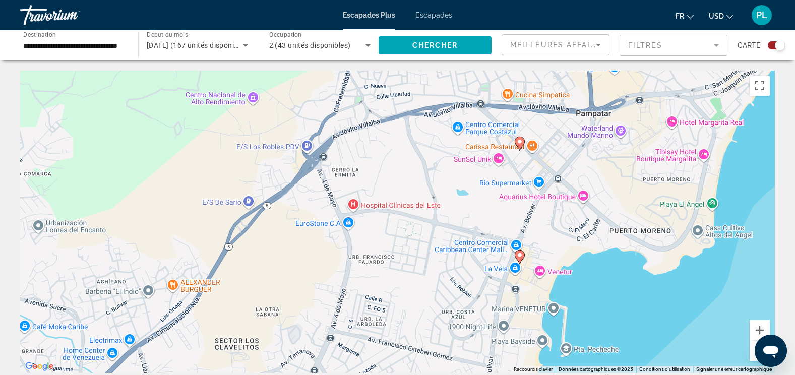
drag, startPoint x: 676, startPoint y: 303, endPoint x: 513, endPoint y: 199, distance: 193.5
click at [529, 198] on div "Pour activer le glissement avec le clavier, appuyez sur Alt+Entrée. Une fois ce…" at bounding box center [397, 222] width 755 height 302
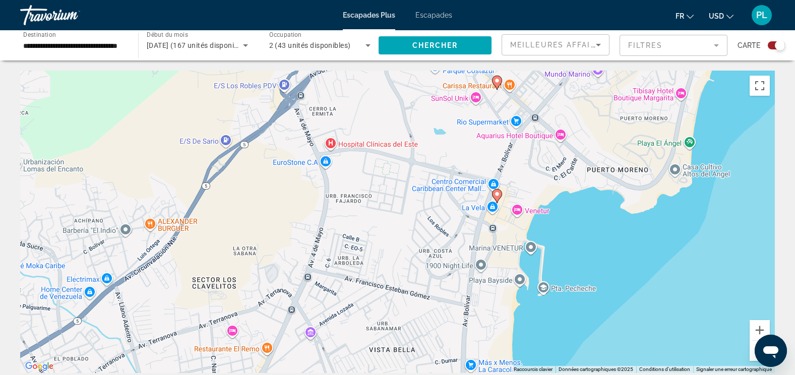
drag, startPoint x: 628, startPoint y: 304, endPoint x: 624, endPoint y: 259, distance: 45.5
click at [624, 259] on div "Pour activer le glissement avec le clavier, appuyez sur Alt+Entrée. Une fois ce…" at bounding box center [397, 222] width 755 height 302
click at [496, 195] on image "Contenu principal" at bounding box center [497, 194] width 6 height 6
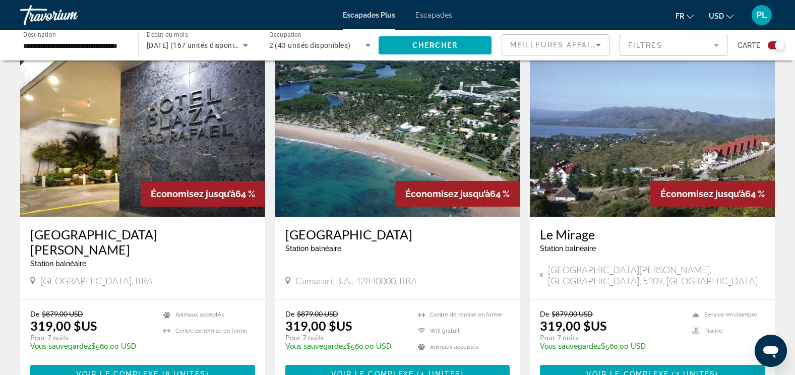
scroll to position [1109, 0]
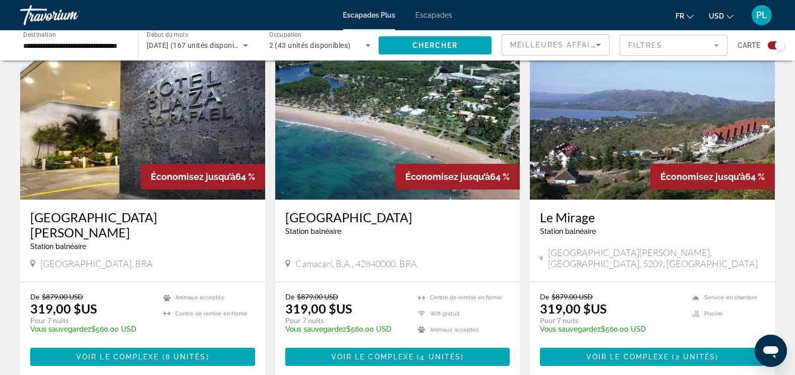
click at [356, 134] on img "Contenu principal" at bounding box center [397, 118] width 245 height 161
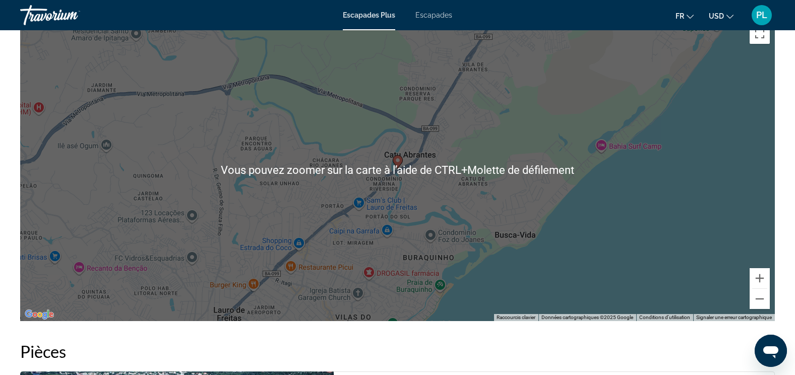
scroll to position [1260, 0]
